Goal: Task Accomplishment & Management: Use online tool/utility

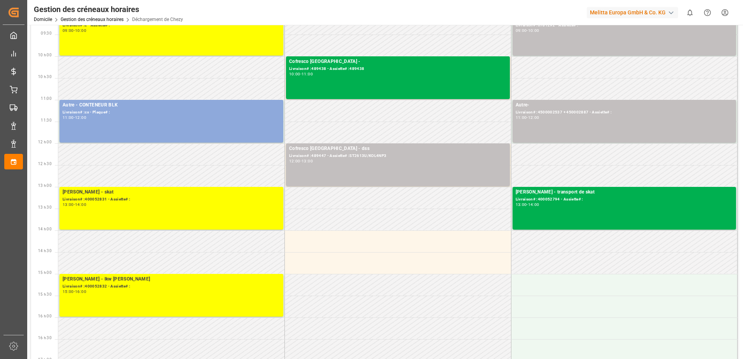
scroll to position [117, 0]
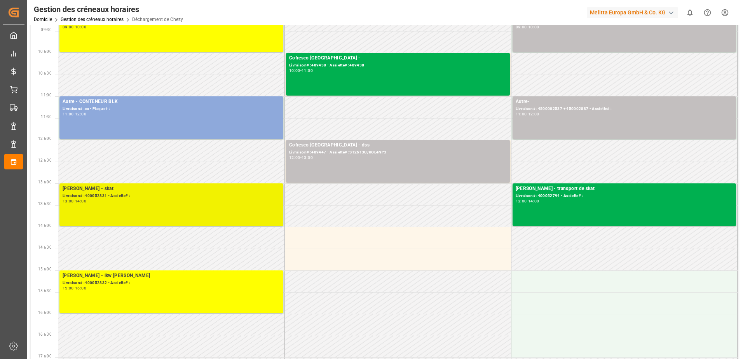
click at [189, 211] on div "[PERSON_NAME] - skat Livraison# :400052831 - Assiette# : 13:00 - 14:00" at bounding box center [172, 205] width 218 height 40
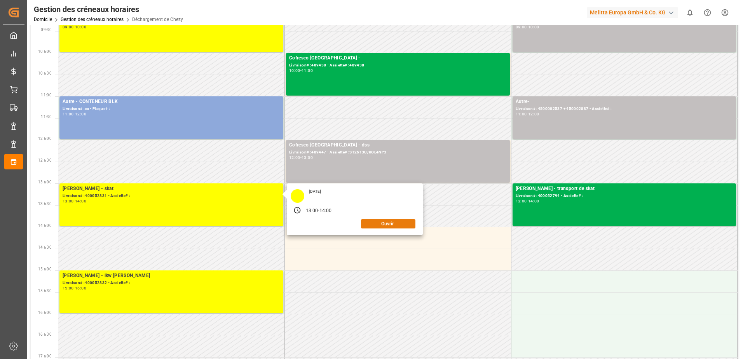
click at [383, 227] on button "Ouvrir" at bounding box center [388, 223] width 54 height 9
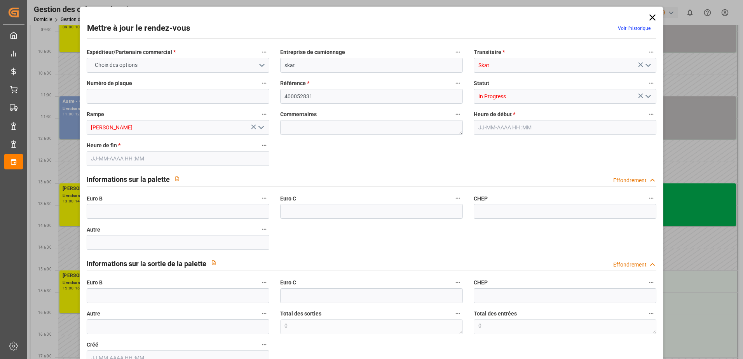
type input "[DATE] 13:00"
type input "[DATE] 14:00"
type input "[DATE] 09:41"
click at [645, 95] on icon "Ouvrir le menu" at bounding box center [647, 96] width 9 height 9
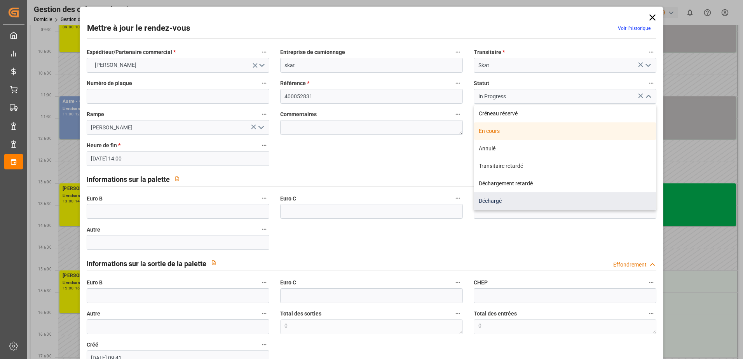
click at [495, 199] on div "Déchargé" at bounding box center [565, 200] width 182 height 17
type input "Unloaded"
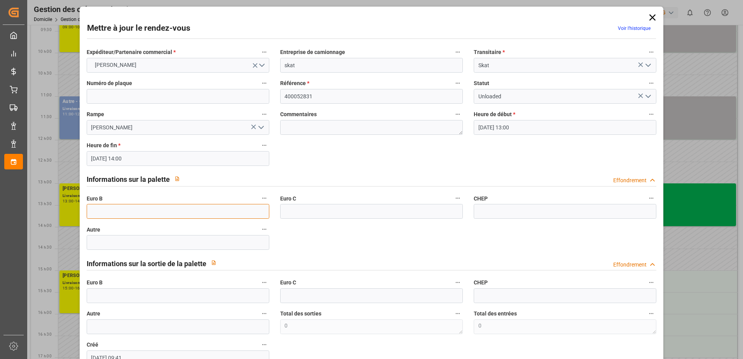
click at [106, 206] on input "text" at bounding box center [178, 211] width 183 height 15
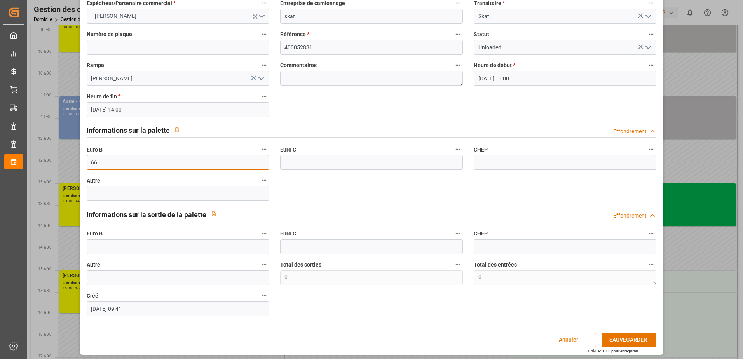
scroll to position [51, 0]
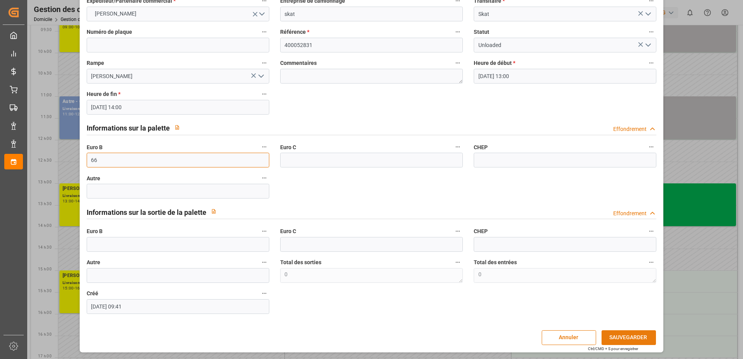
type input "66"
click at [609, 336] on button "SAUVEGARDER" at bounding box center [628, 337] width 54 height 15
